Goal: Navigation & Orientation: Find specific page/section

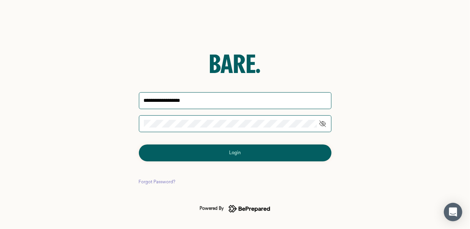
click at [247, 152] on button "Login" at bounding box center [235, 152] width 193 height 17
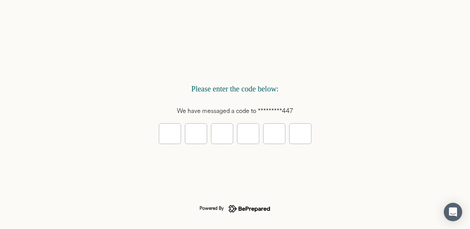
type input "*"
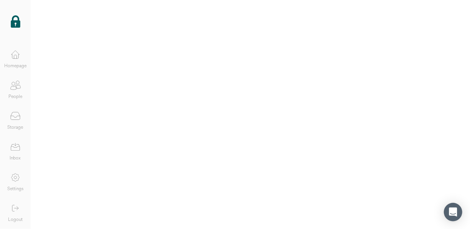
click at [18, 54] on icon at bounding box center [15, 54] width 15 height 15
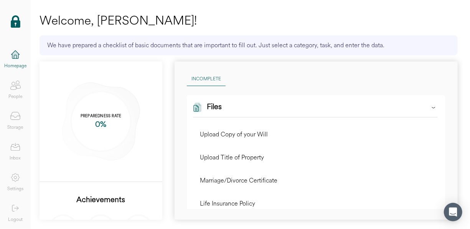
click at [18, 148] on icon at bounding box center [15, 146] width 15 height 15
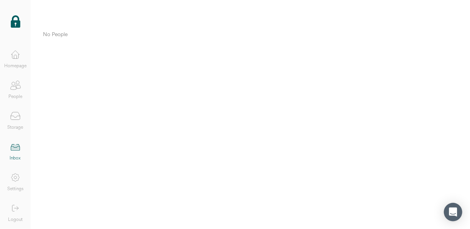
click at [16, 58] on icon at bounding box center [15, 56] width 3 height 3
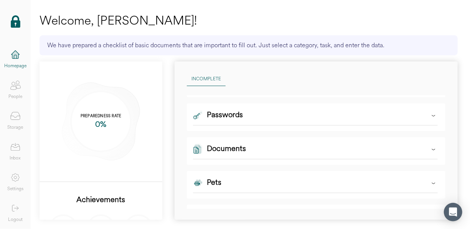
scroll to position [192, 0]
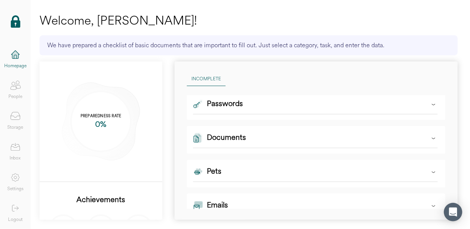
click at [430, 137] on icon at bounding box center [434, 138] width 8 height 8
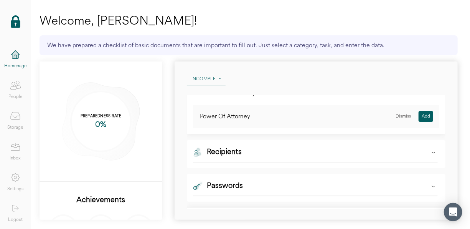
scroll to position [153, 0]
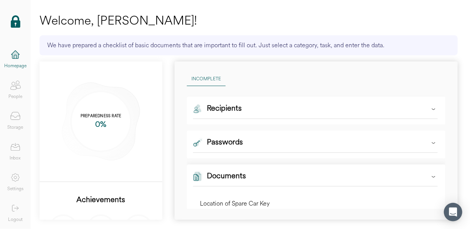
click at [430, 141] on icon at bounding box center [434, 143] width 8 height 8
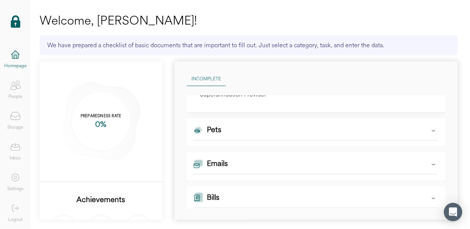
scroll to position [773, 0]
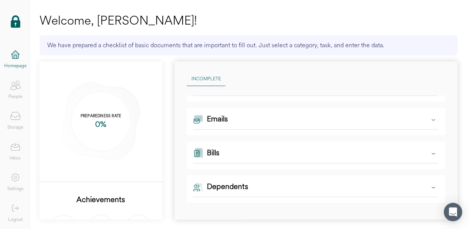
click at [430, 120] on icon at bounding box center [434, 120] width 8 height 8
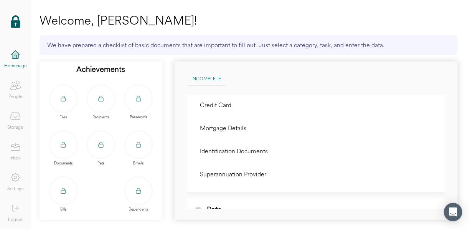
scroll to position [138, 0]
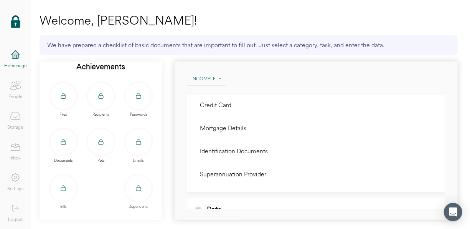
click at [63, 138] on icon at bounding box center [63, 142] width 8 height 8
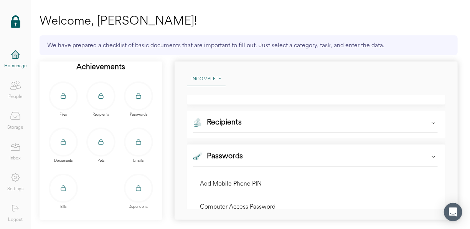
scroll to position [150, 0]
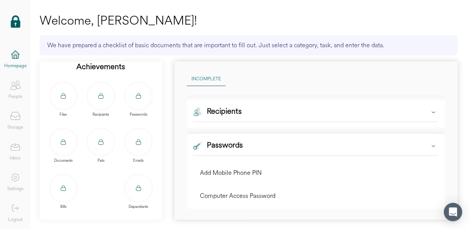
click at [430, 113] on icon at bounding box center [434, 112] width 8 height 8
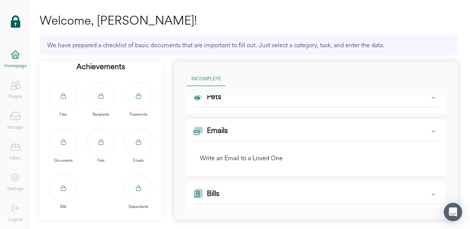
scroll to position [802, 0]
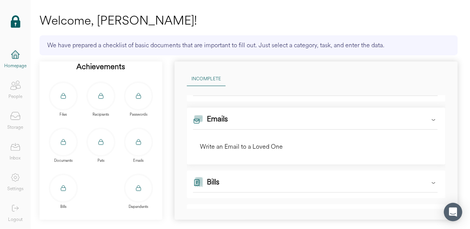
click at [14, 51] on icon at bounding box center [16, 53] width 8 height 4
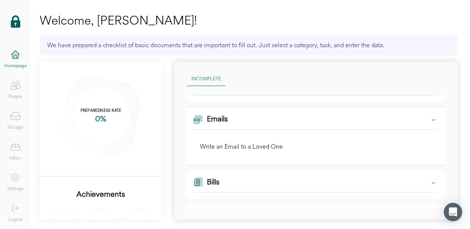
scroll to position [0, 0]
click at [430, 119] on icon at bounding box center [434, 120] width 8 height 8
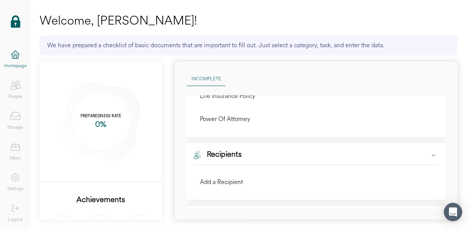
scroll to position [35, 0]
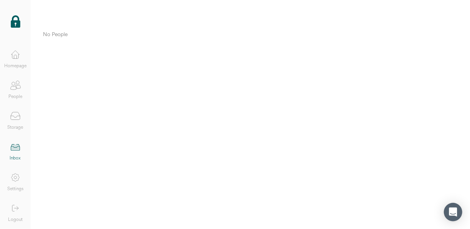
click at [16, 63] on div "Homepage" at bounding box center [15, 66] width 22 height 8
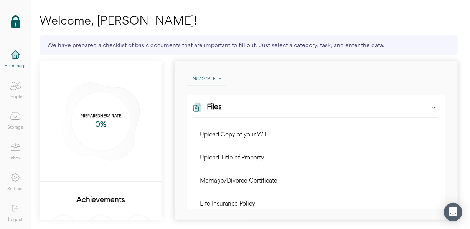
scroll to position [77, 0]
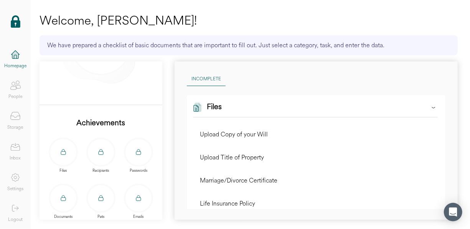
click at [15, 213] on icon at bounding box center [15, 207] width 15 height 15
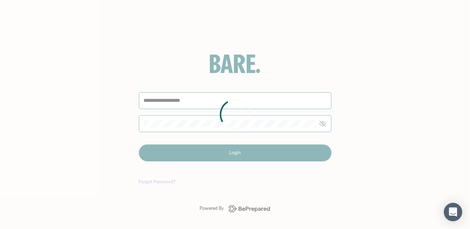
click at [170, 123] on div at bounding box center [235, 114] width 470 height 229
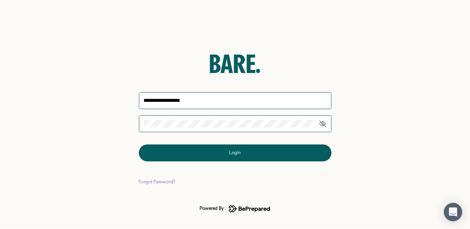
click at [222, 155] on button "Login" at bounding box center [235, 152] width 193 height 17
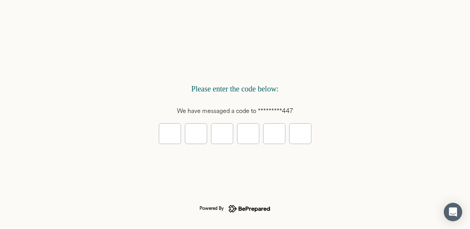
type input "*"
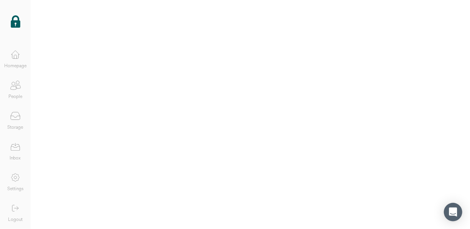
click at [18, 57] on icon at bounding box center [15, 56] width 6 height 4
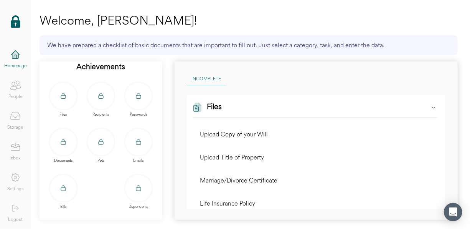
scroll to position [138, 0]
click at [60, 138] on icon at bounding box center [63, 142] width 8 height 8
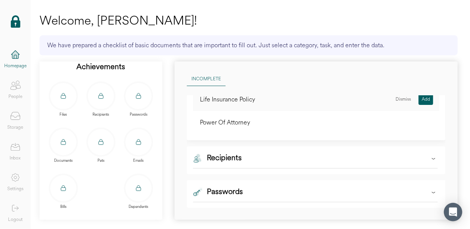
scroll to position [153, 0]
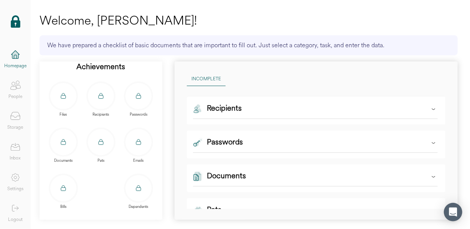
click at [430, 142] on icon at bounding box center [434, 143] width 8 height 8
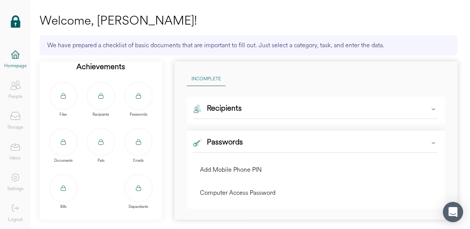
click at [458, 216] on div "Open Intercom Messenger" at bounding box center [453, 212] width 20 height 20
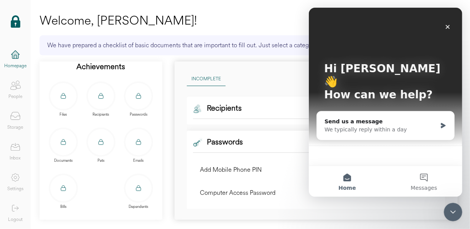
scroll to position [0, 0]
click at [336, 117] on div "Send us a message" at bounding box center [380, 121] width 112 height 8
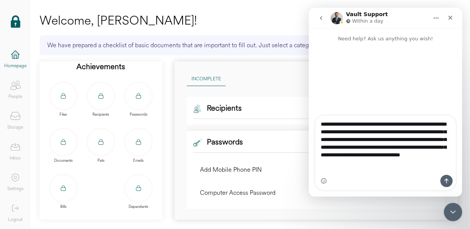
click at [409, 167] on textarea "**********" at bounding box center [385, 140] width 141 height 51
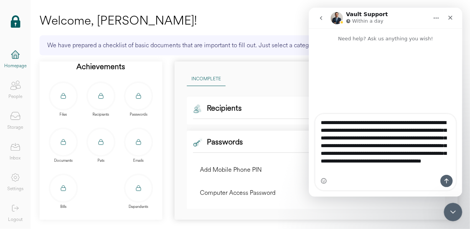
scroll to position [5, 0]
type textarea "**********"
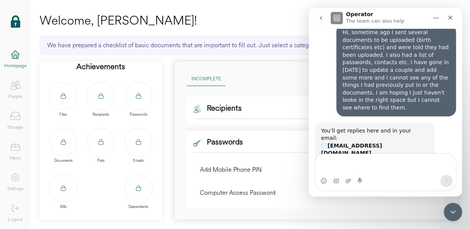
scroll to position [40, 0]
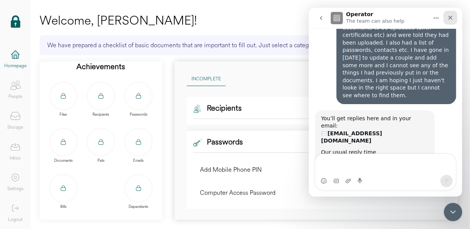
click at [451, 18] on icon "Close" at bounding box center [450, 18] width 6 height 6
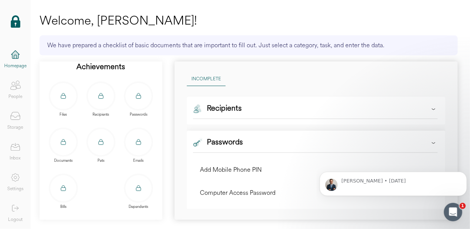
scroll to position [0, 0]
click at [430, 142] on icon at bounding box center [434, 143] width 8 height 8
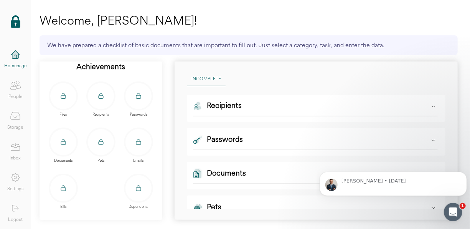
scroll to position [153, 0]
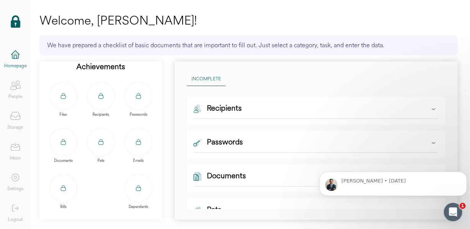
click at [233, 140] on div "Passwords" at bounding box center [225, 144] width 36 height 15
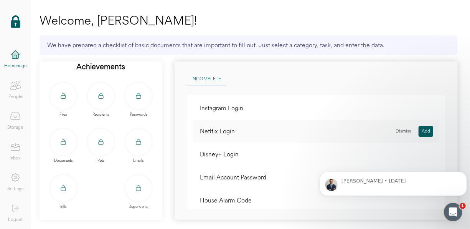
scroll to position [268, 0]
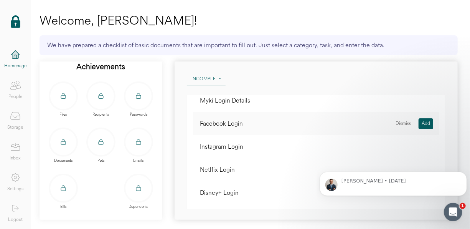
click at [239, 123] on div "Facebook Login" at bounding box center [221, 123] width 43 height 11
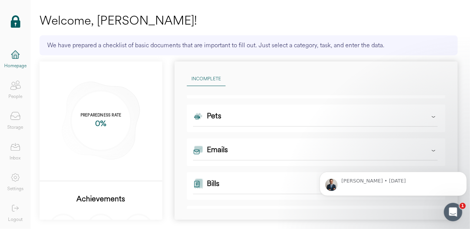
scroll to position [0, 0]
click at [16, 89] on icon at bounding box center [15, 84] width 15 height 15
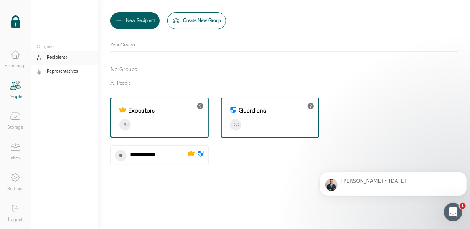
click at [18, 117] on icon at bounding box center [15, 115] width 15 height 15
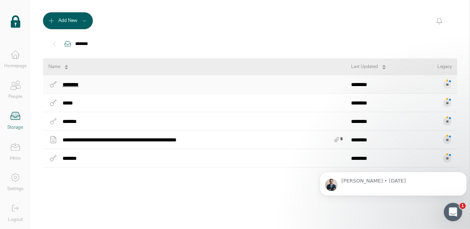
click at [85, 83] on div "********" at bounding box center [74, 84] width 23 height 10
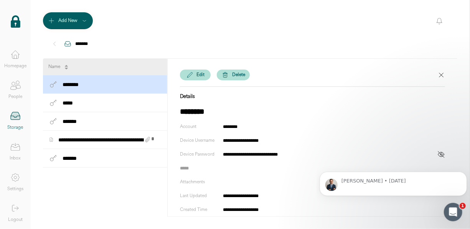
click at [437, 152] on icon at bounding box center [441, 154] width 8 height 8
click at [438, 152] on icon at bounding box center [441, 154] width 6 height 5
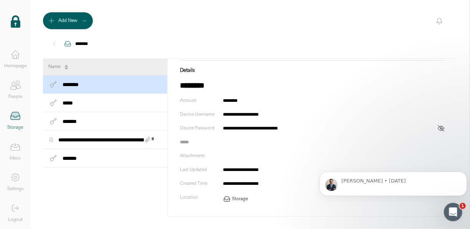
scroll to position [38, 0]
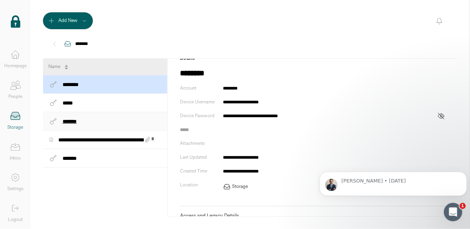
click at [73, 120] on div "*******" at bounding box center [70, 121] width 15 height 10
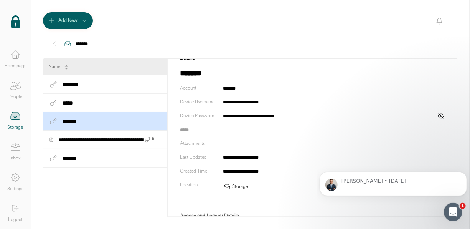
click at [438, 114] on icon at bounding box center [441, 116] width 6 height 6
click at [117, 139] on div "**********" at bounding box center [102, 140] width 86 height 10
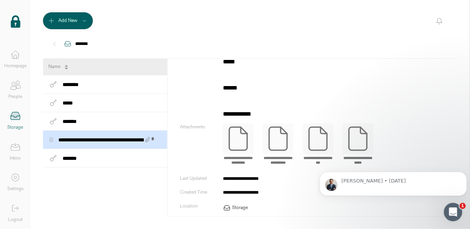
scroll to position [115, 0]
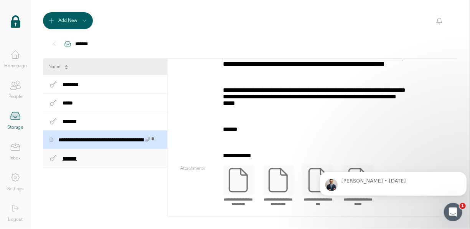
click at [69, 158] on div "*******" at bounding box center [72, 158] width 19 height 10
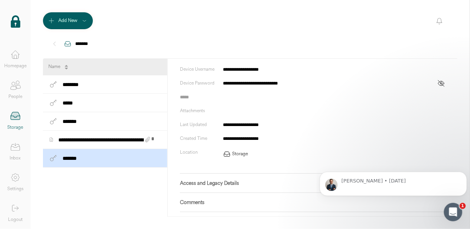
scroll to position [60, 0]
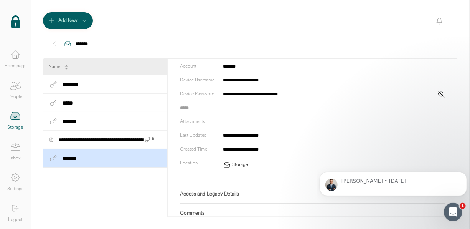
click at [438, 93] on icon at bounding box center [441, 94] width 6 height 5
click at [437, 92] on icon at bounding box center [441, 94] width 8 height 8
click at [16, 58] on icon at bounding box center [15, 56] width 3 height 3
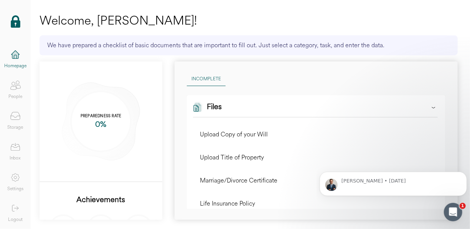
click at [14, 209] on icon at bounding box center [15, 207] width 15 height 15
